Goal: Information Seeking & Learning: Learn about a topic

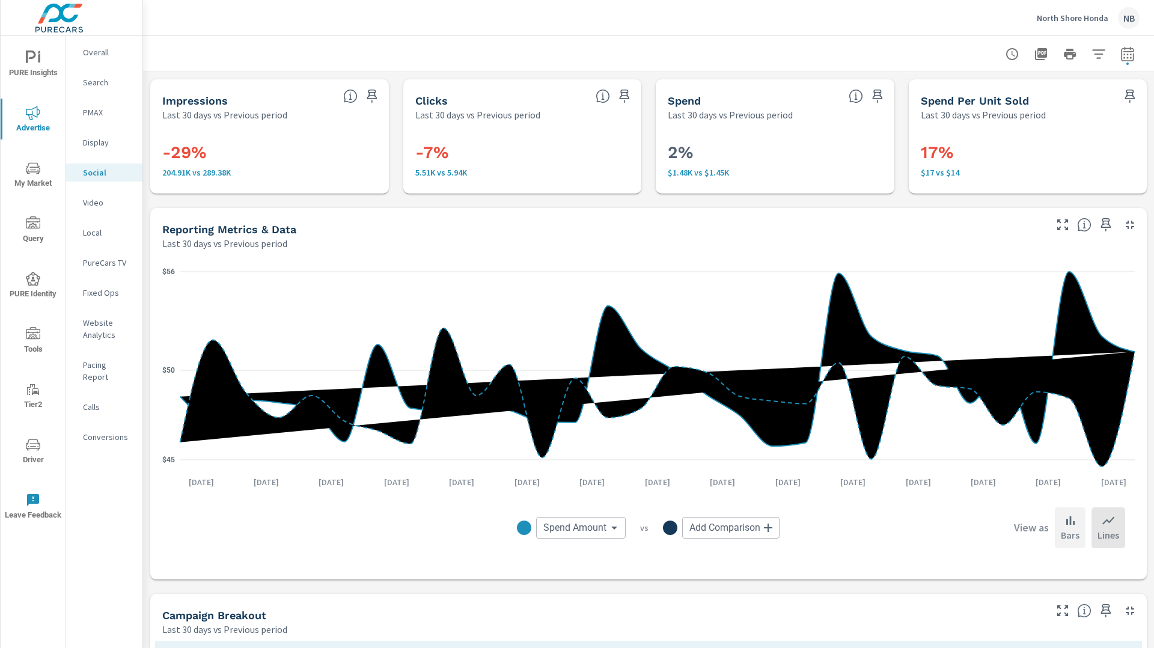
scroll to position [453, 0]
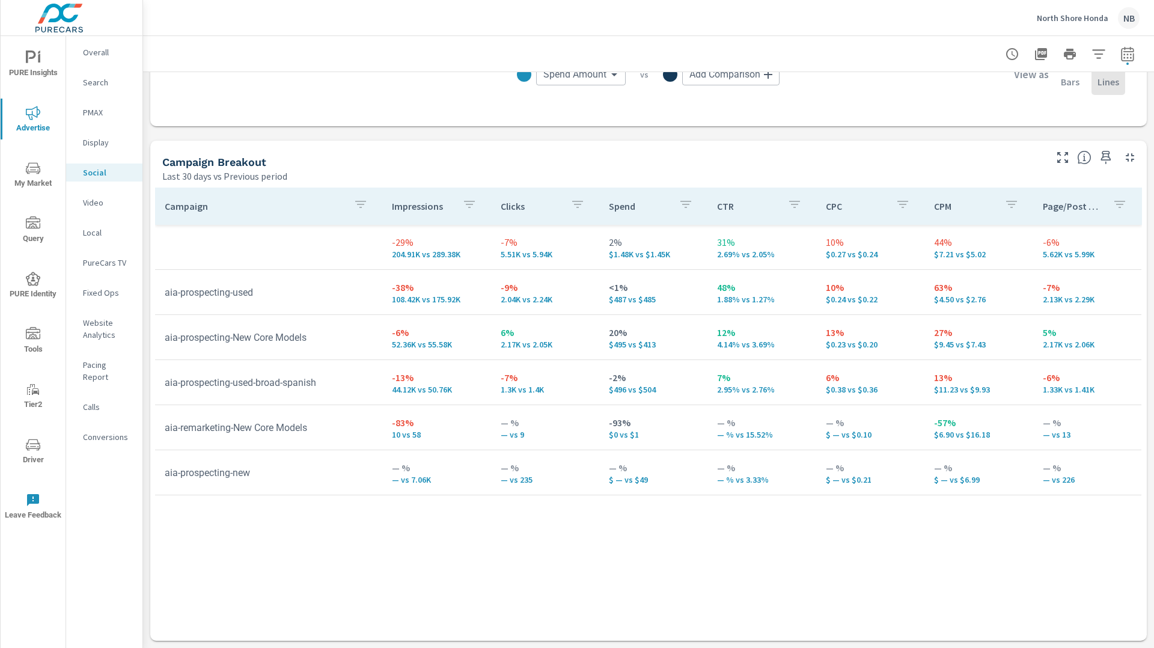
click at [1077, 17] on p "North Shore Honda" at bounding box center [1072, 18] width 72 height 11
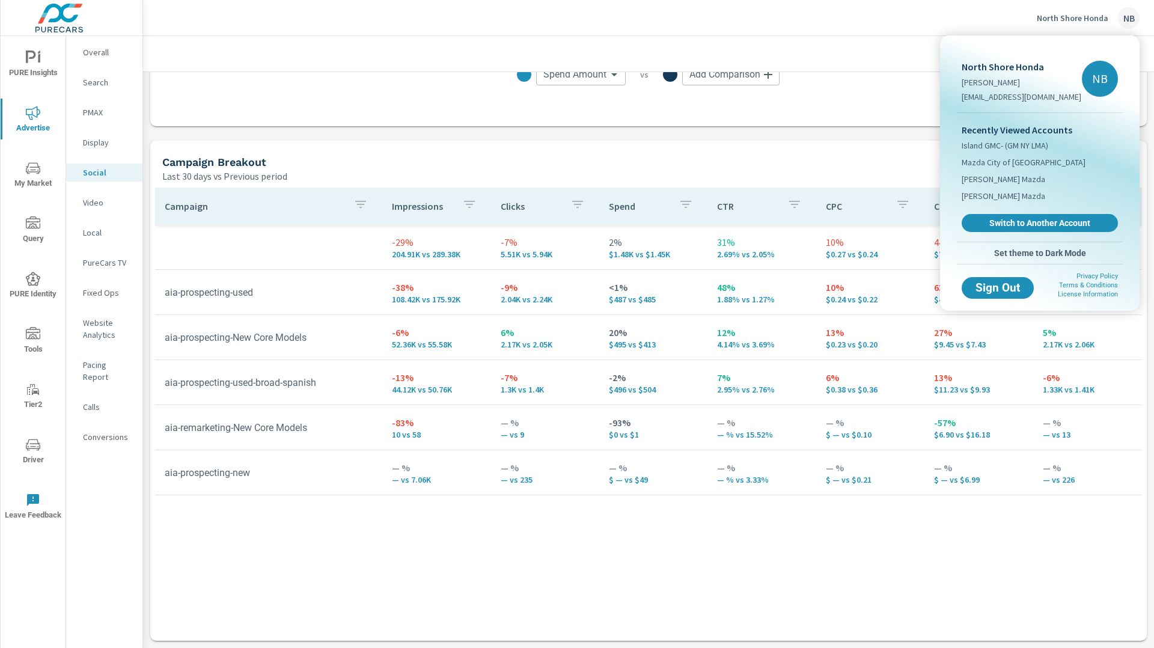
click at [1032, 220] on span "Switch to Another Account" at bounding box center [1039, 223] width 143 height 11
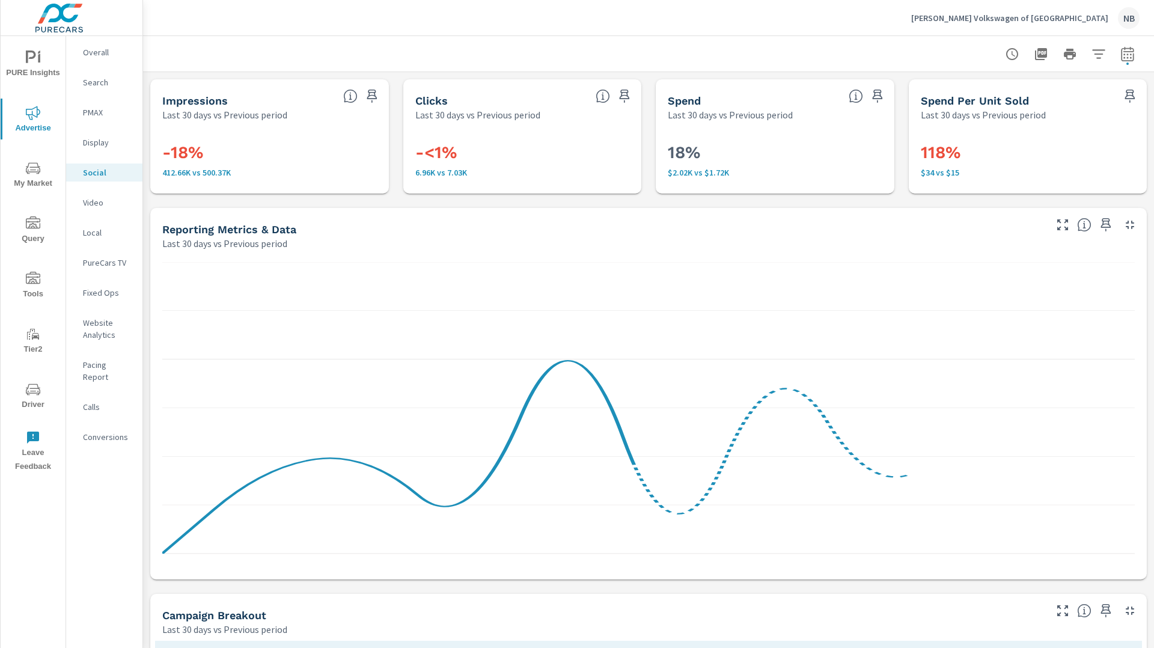
click at [31, 394] on icon "nav menu" at bounding box center [33, 389] width 14 height 14
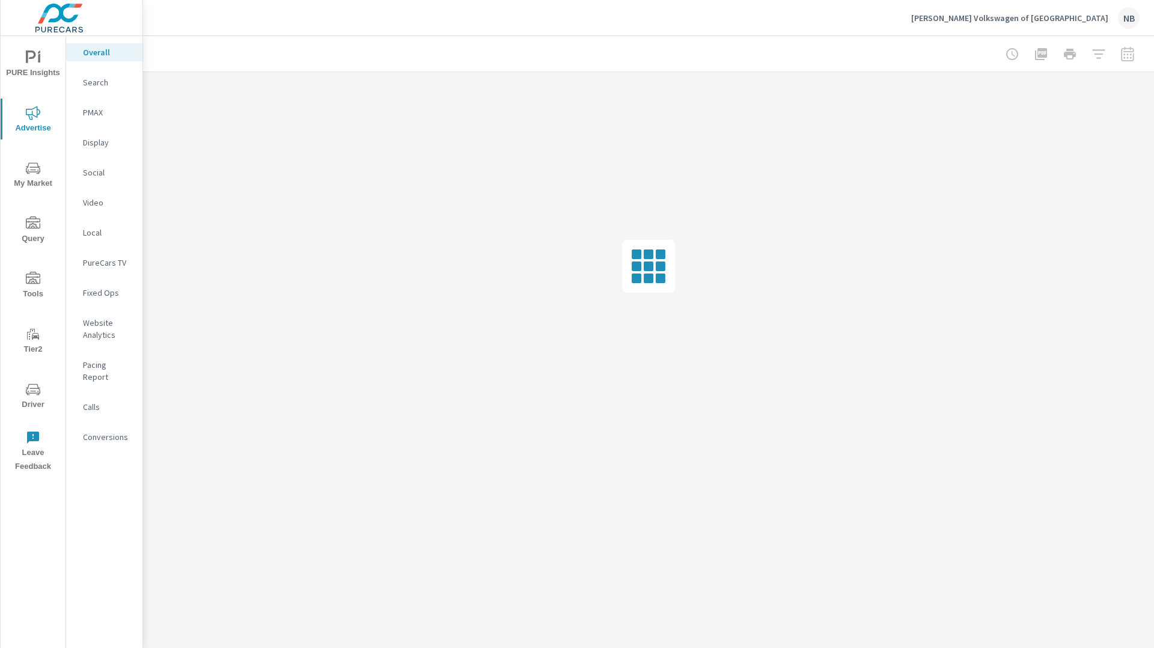
click at [90, 145] on p "Display" at bounding box center [108, 142] width 50 height 12
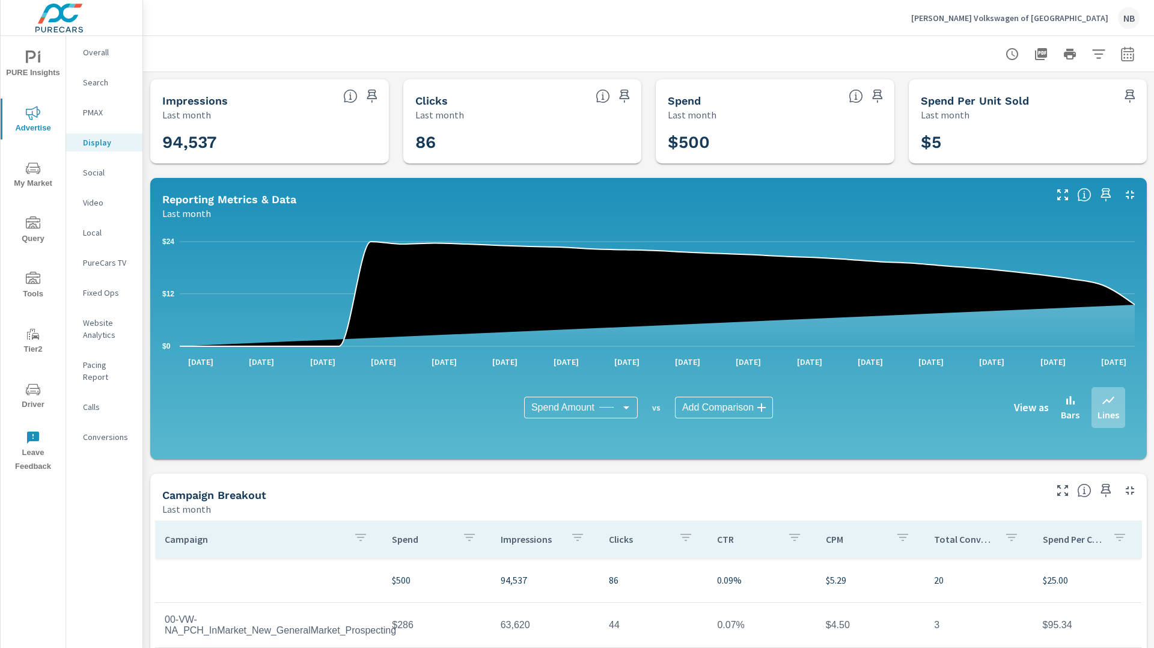
click at [1127, 60] on icon "button" at bounding box center [1127, 53] width 13 height 14
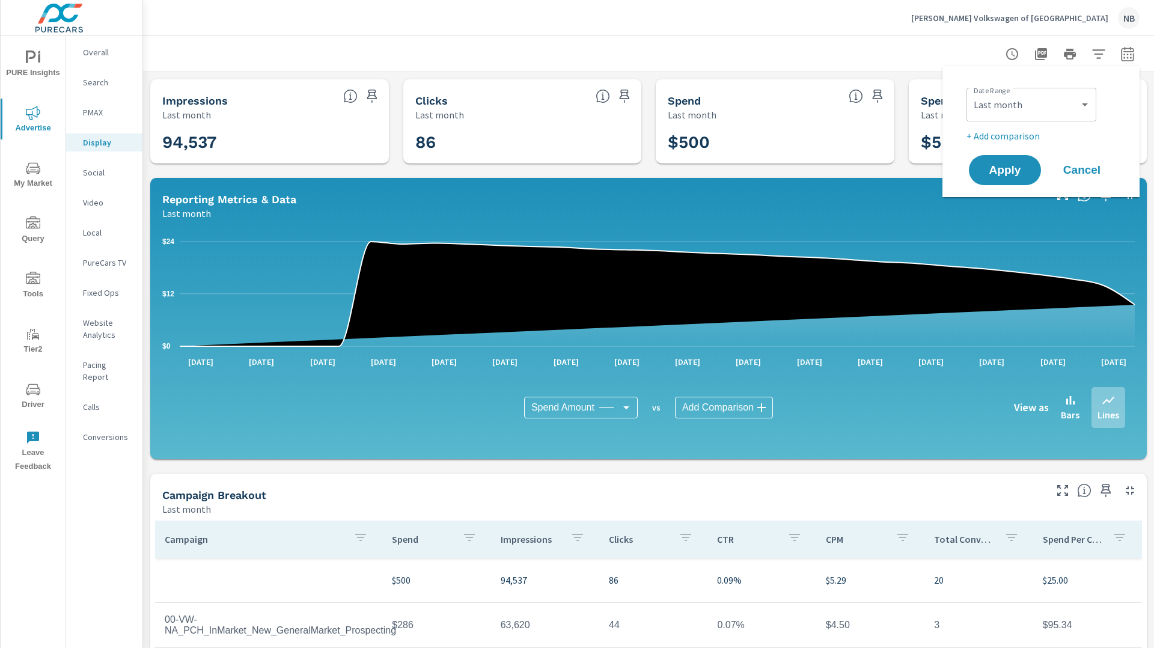
click at [1031, 127] on div "Date Range Custom Yesterday Last week Last 7 days Last 14 days Last 30 days Las…" at bounding box center [1043, 113] width 154 height 60
click at [1035, 106] on select "Custom Yesterday Last week Last 7 days Last 14 days Last 30 days Last 45 days L…" at bounding box center [1031, 105] width 120 height 24
click at [971, 93] on select "Custom Yesterday Last week Last 7 days Last 14 days Last 30 days Last 45 days L…" at bounding box center [1031, 105] width 120 height 24
select select "Month to date"
click at [1021, 165] on span "Apply" at bounding box center [1004, 170] width 49 height 11
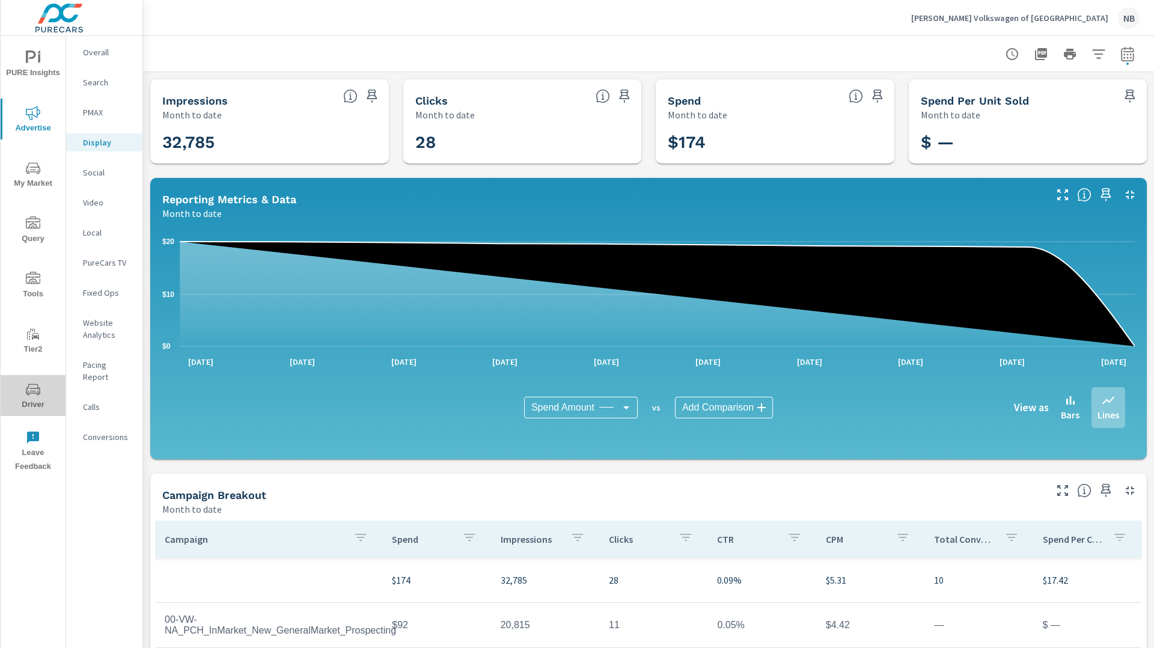
click at [32, 388] on icon "nav menu" at bounding box center [33, 389] width 14 height 14
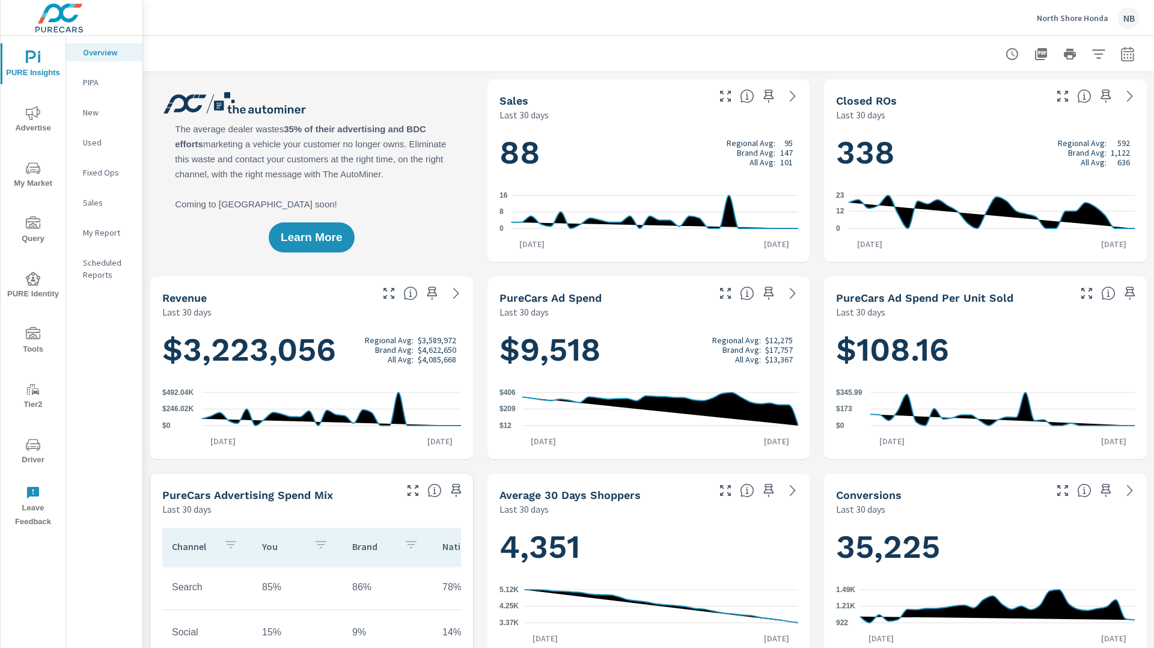
scroll to position [1, 0]
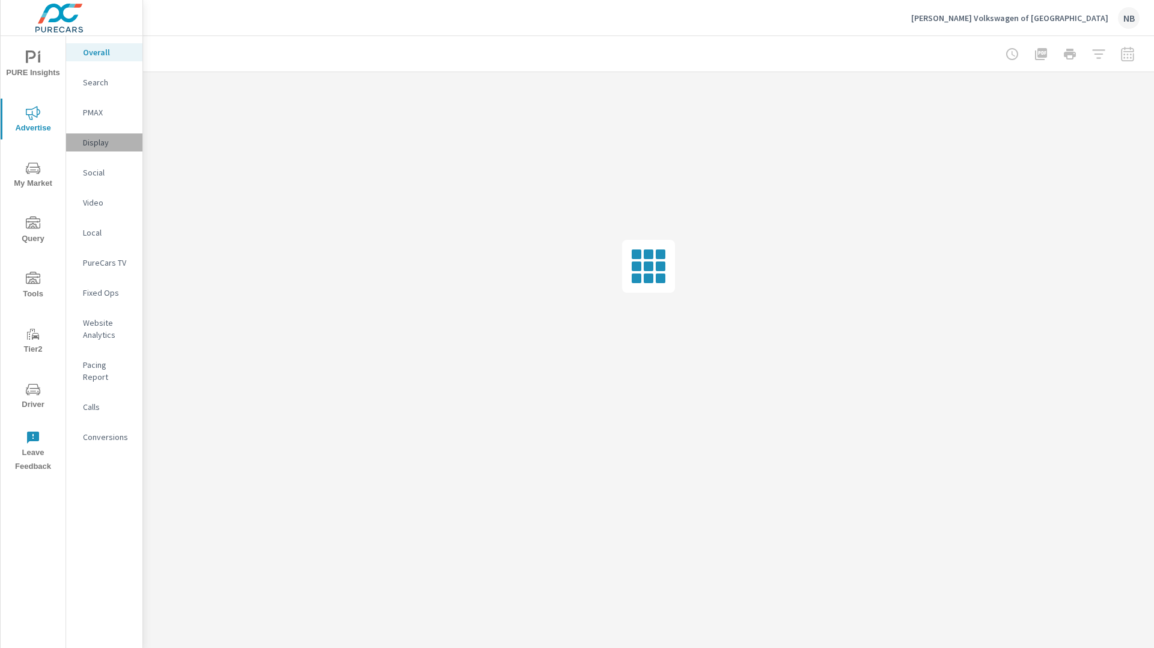
click at [106, 145] on p "Display" at bounding box center [108, 142] width 50 height 12
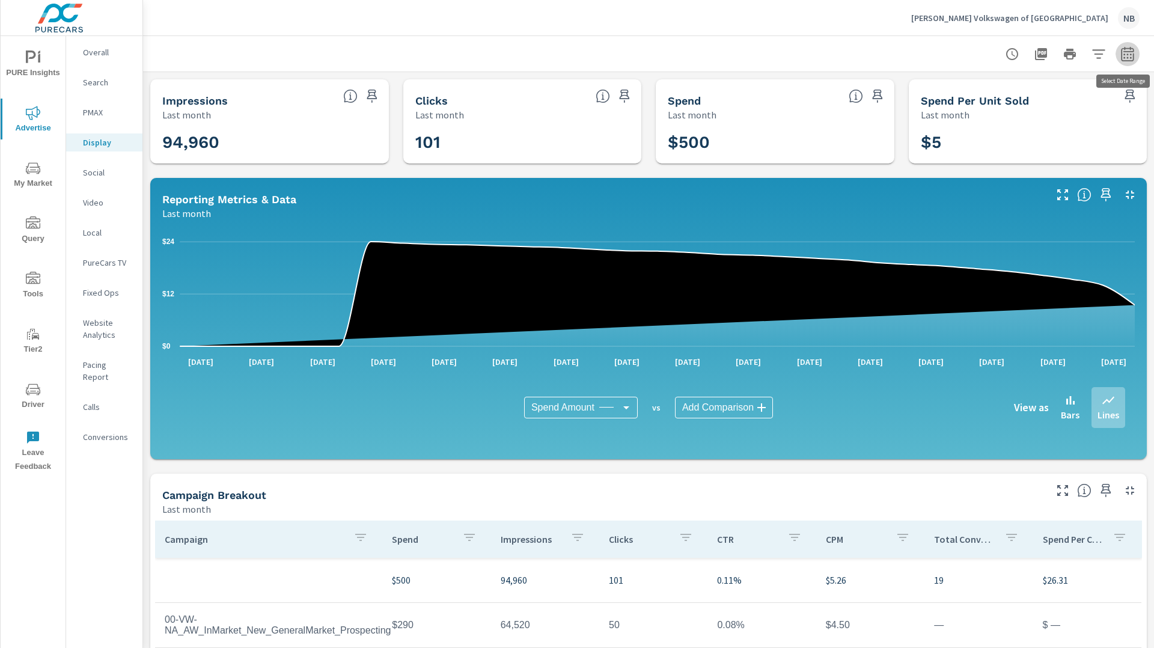
click at [1124, 61] on icon "button" at bounding box center [1127, 53] width 13 height 14
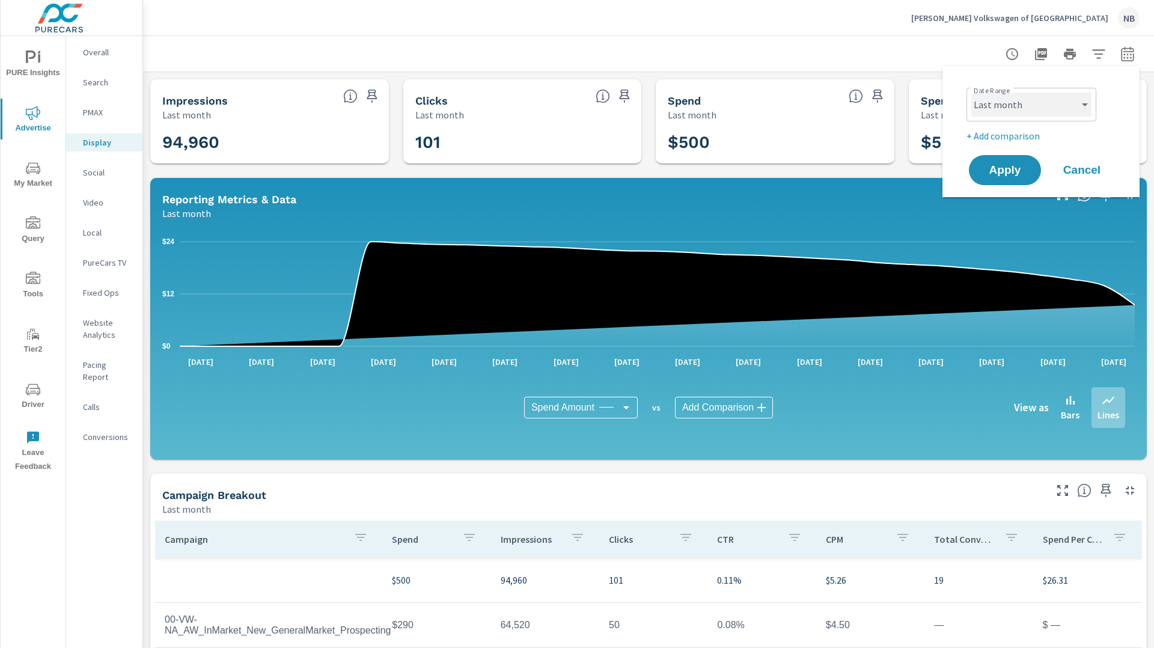
click at [1002, 107] on select "Custom Yesterday Last week Last 7 days Last 14 days Last 30 days Last 45 days L…" at bounding box center [1031, 105] width 120 height 24
click at [971, 93] on select "Custom Yesterday Last week Last 7 days Last 14 days Last 30 days Last 45 days L…" at bounding box center [1031, 105] width 120 height 24
select select "Month to date"
click at [1010, 175] on span "Apply" at bounding box center [1004, 170] width 49 height 11
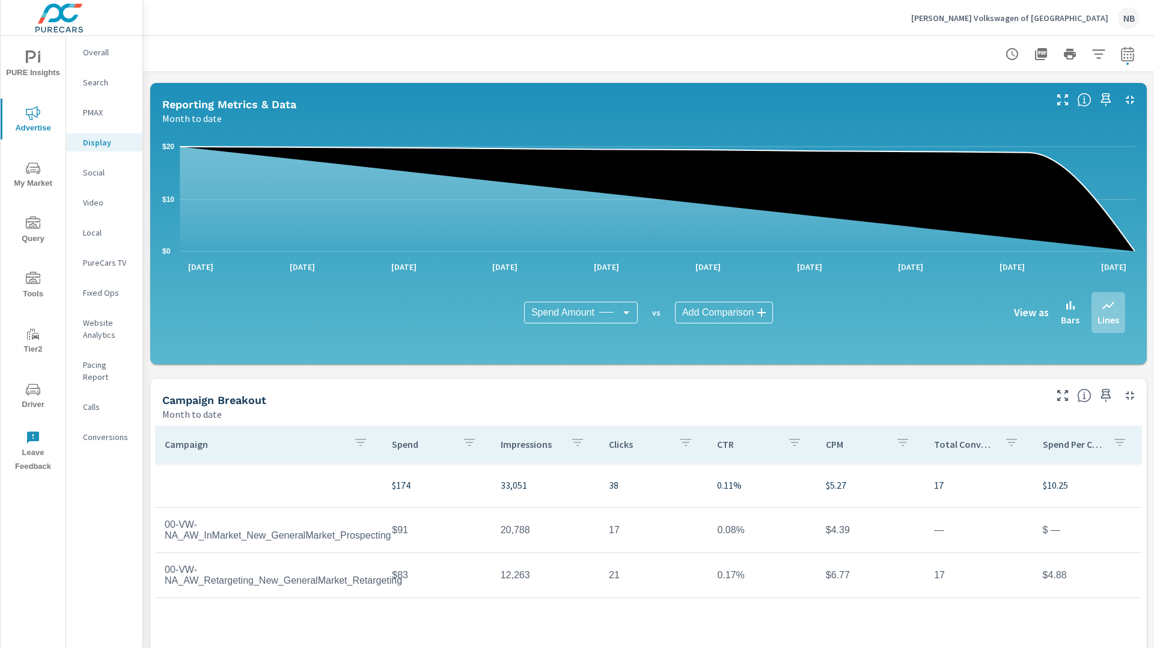
scroll to position [213, 0]
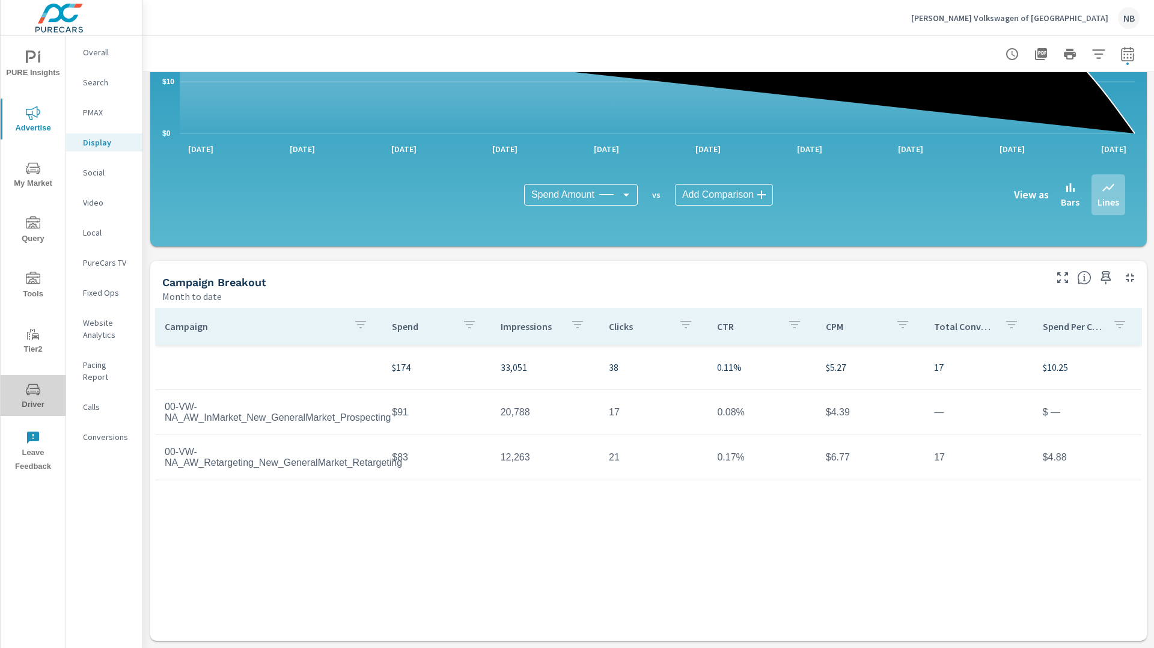
click at [30, 392] on icon "nav menu" at bounding box center [33, 388] width 14 height 11
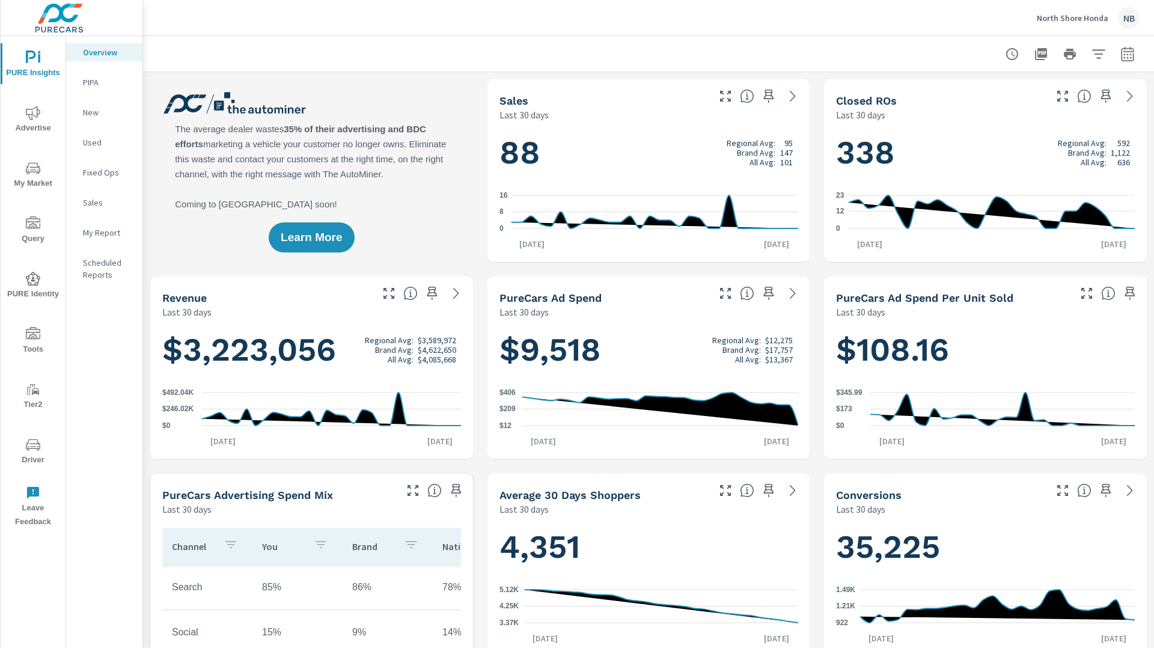
scroll to position [1, 0]
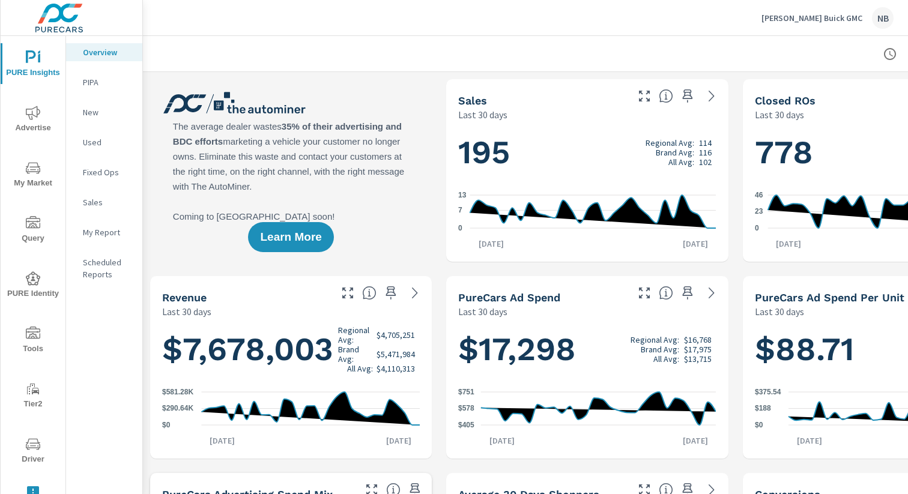
click at [40, 179] on span "My Market" at bounding box center [33, 175] width 58 height 29
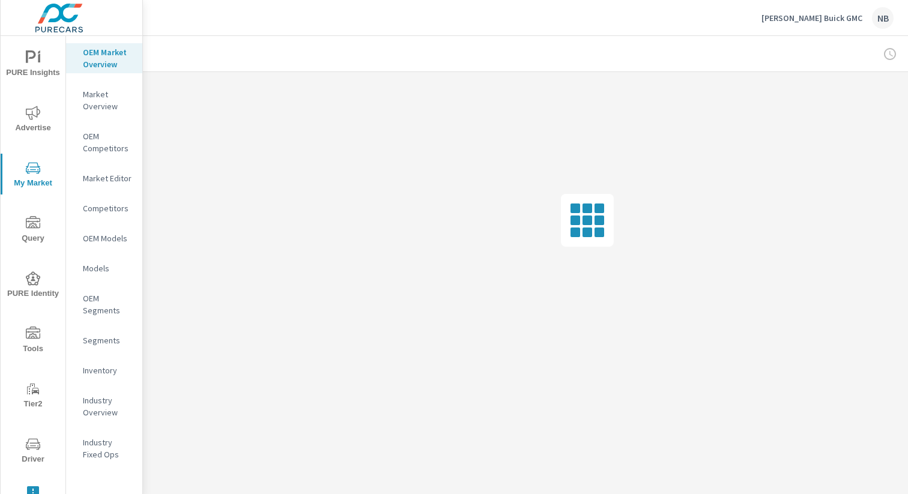
click at [112, 178] on p "Market Editor" at bounding box center [108, 178] width 50 height 12
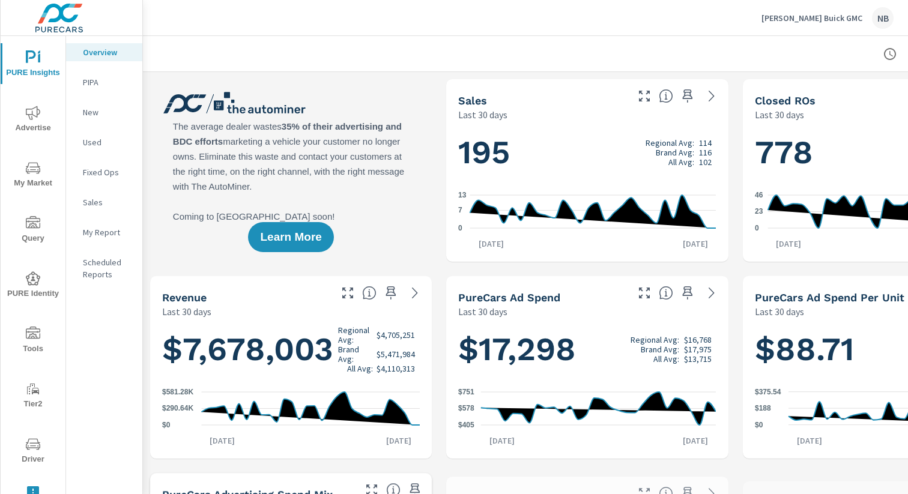
scroll to position [1, 0]
click at [37, 118] on icon "nav menu" at bounding box center [33, 113] width 14 height 14
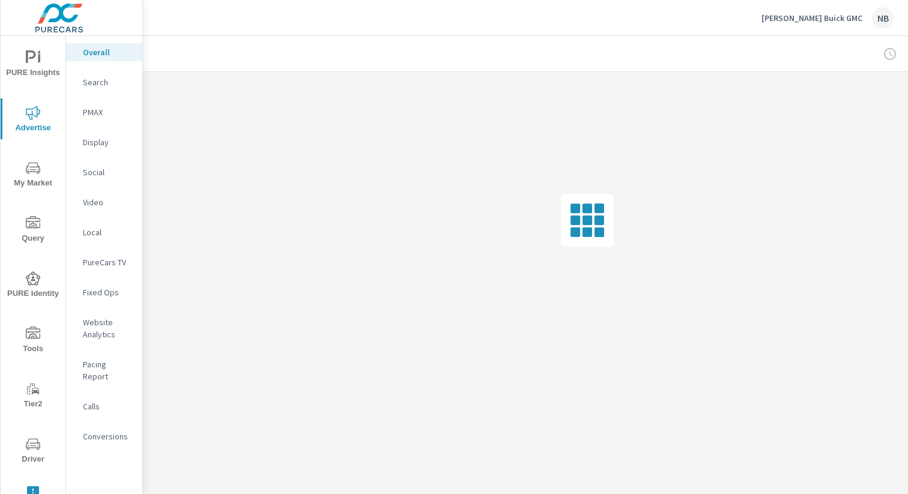
click at [37, 172] on icon "nav menu" at bounding box center [33, 167] width 14 height 11
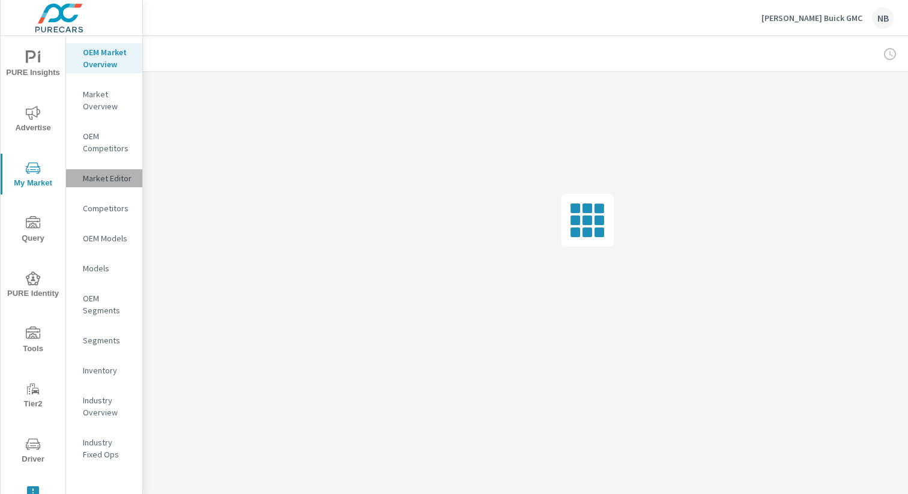
click at [124, 185] on div "Market Editor" at bounding box center [104, 178] width 76 height 18
